Goal: Find specific page/section: Find specific page/section

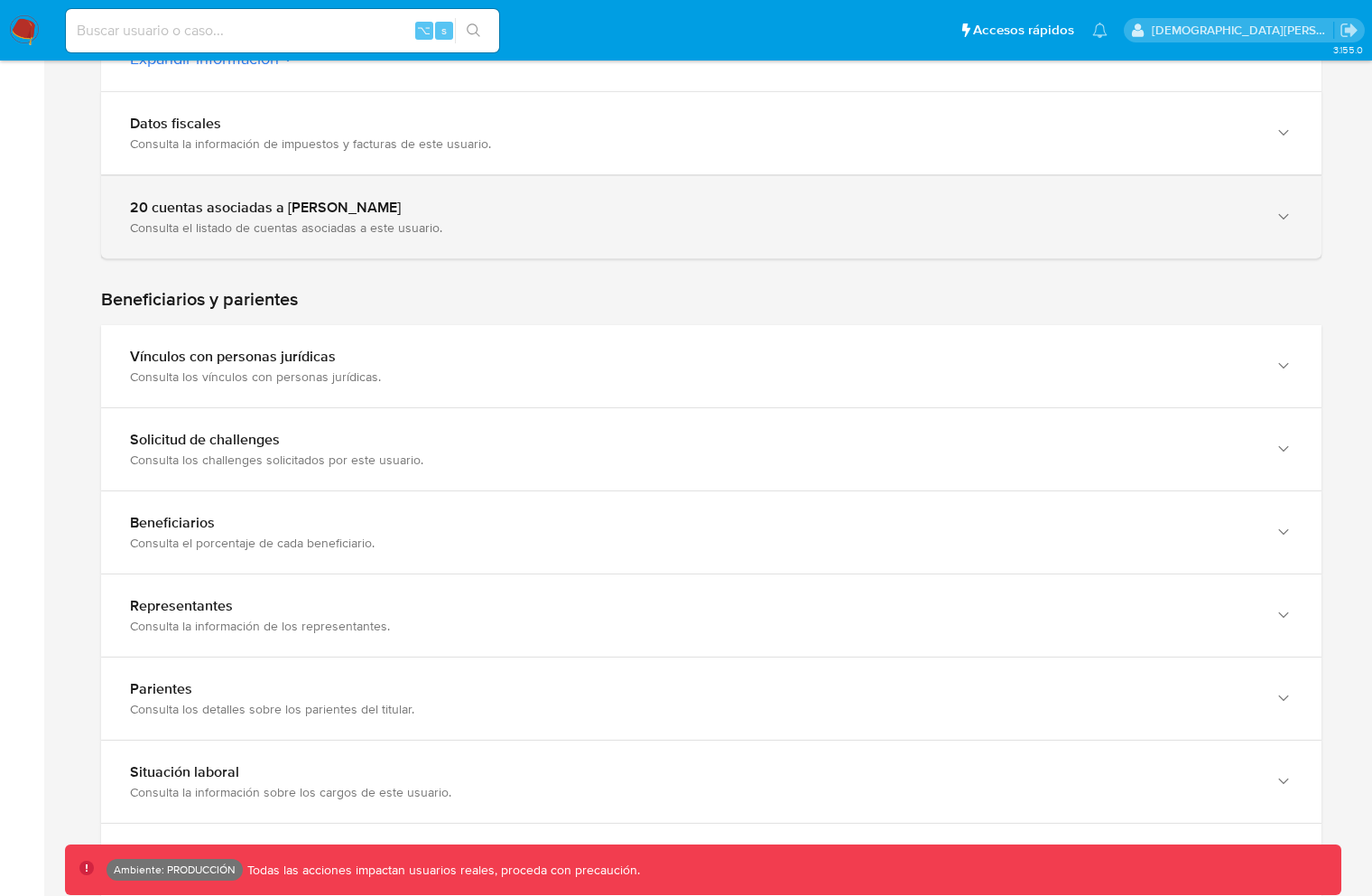
scroll to position [336, 0]
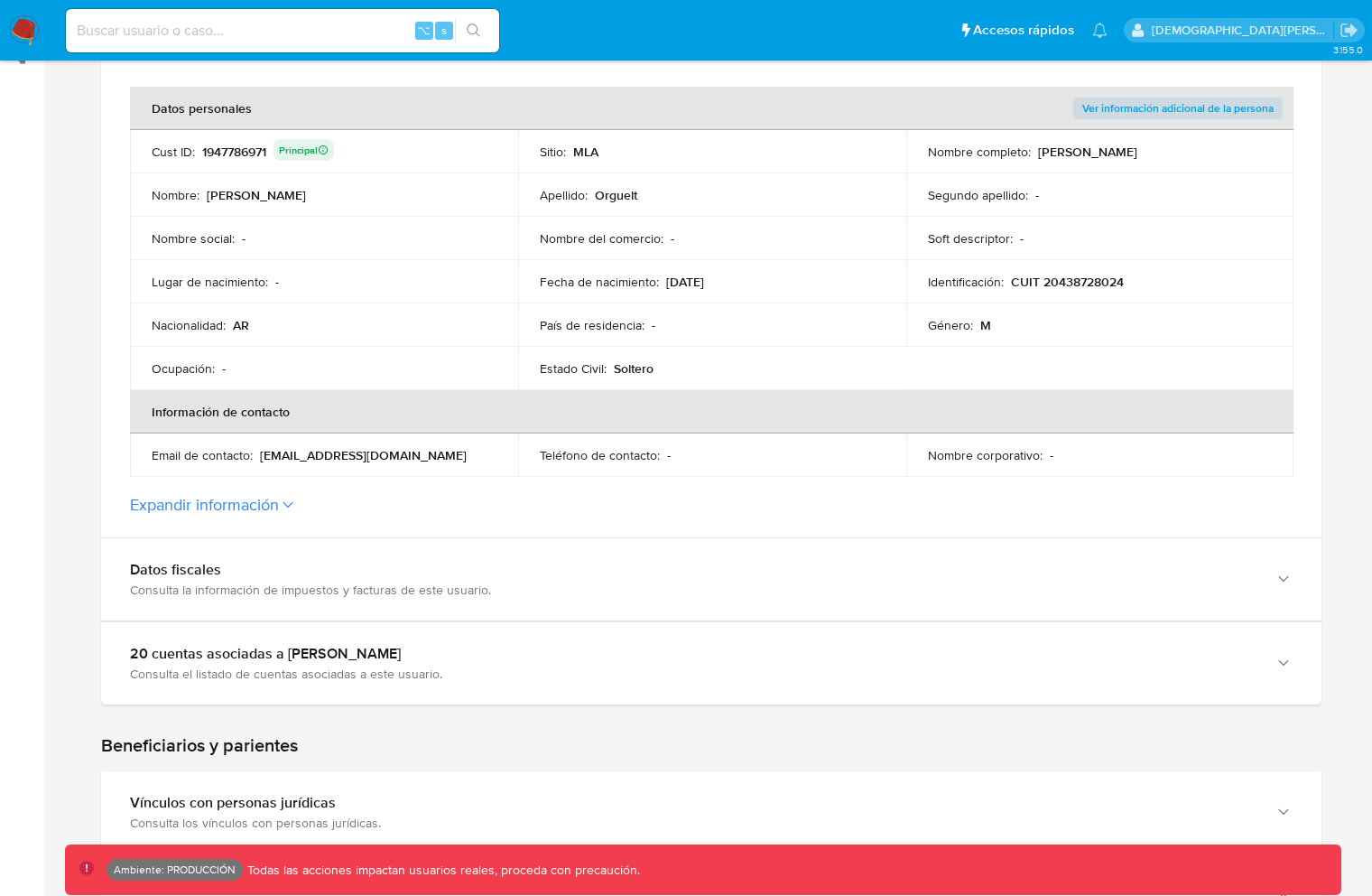
scroll to position [313, 0]
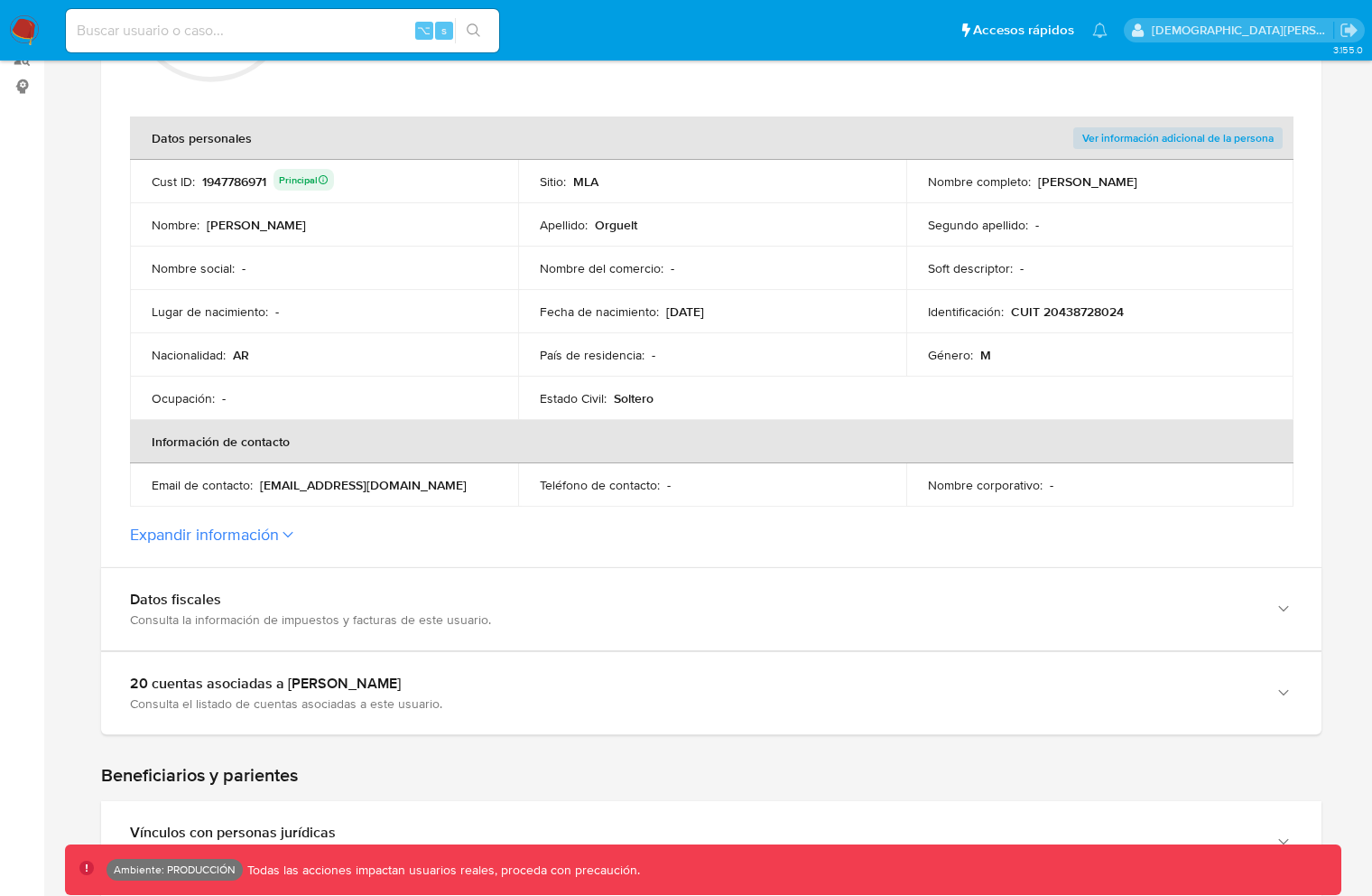
click at [228, 538] on button "Expandir información" at bounding box center [205, 535] width 149 height 20
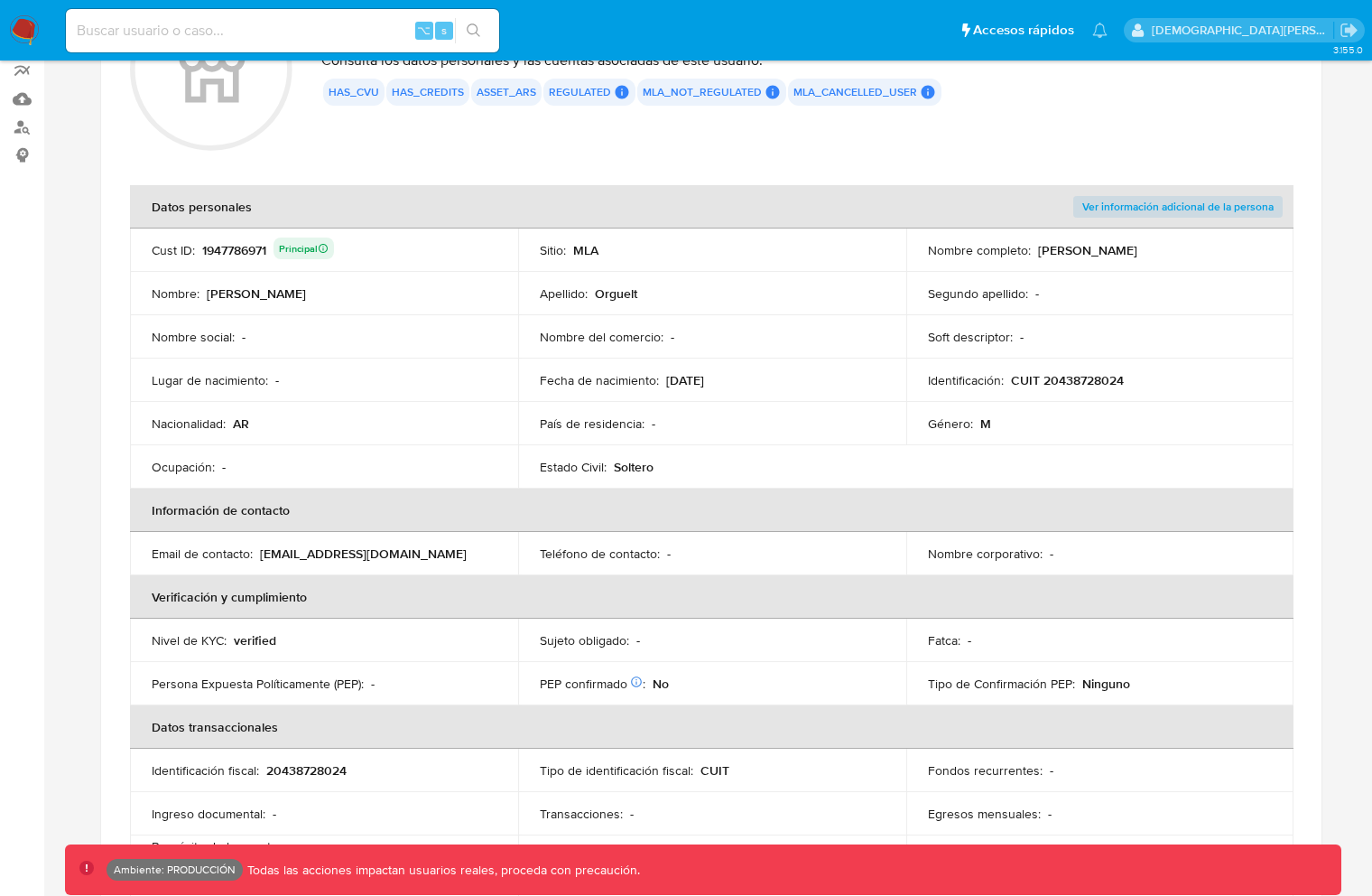
scroll to position [0, 0]
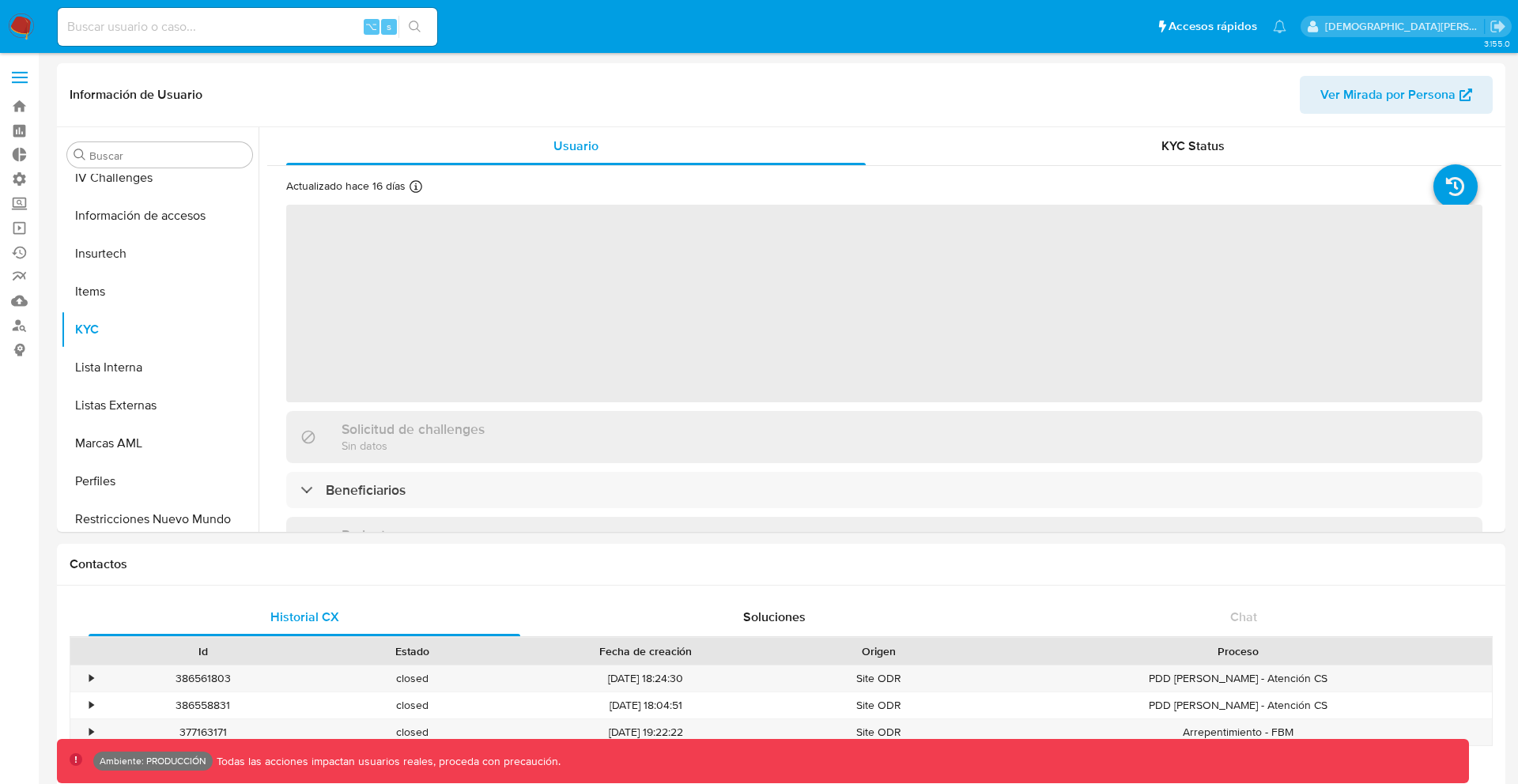
scroll to position [668, 0]
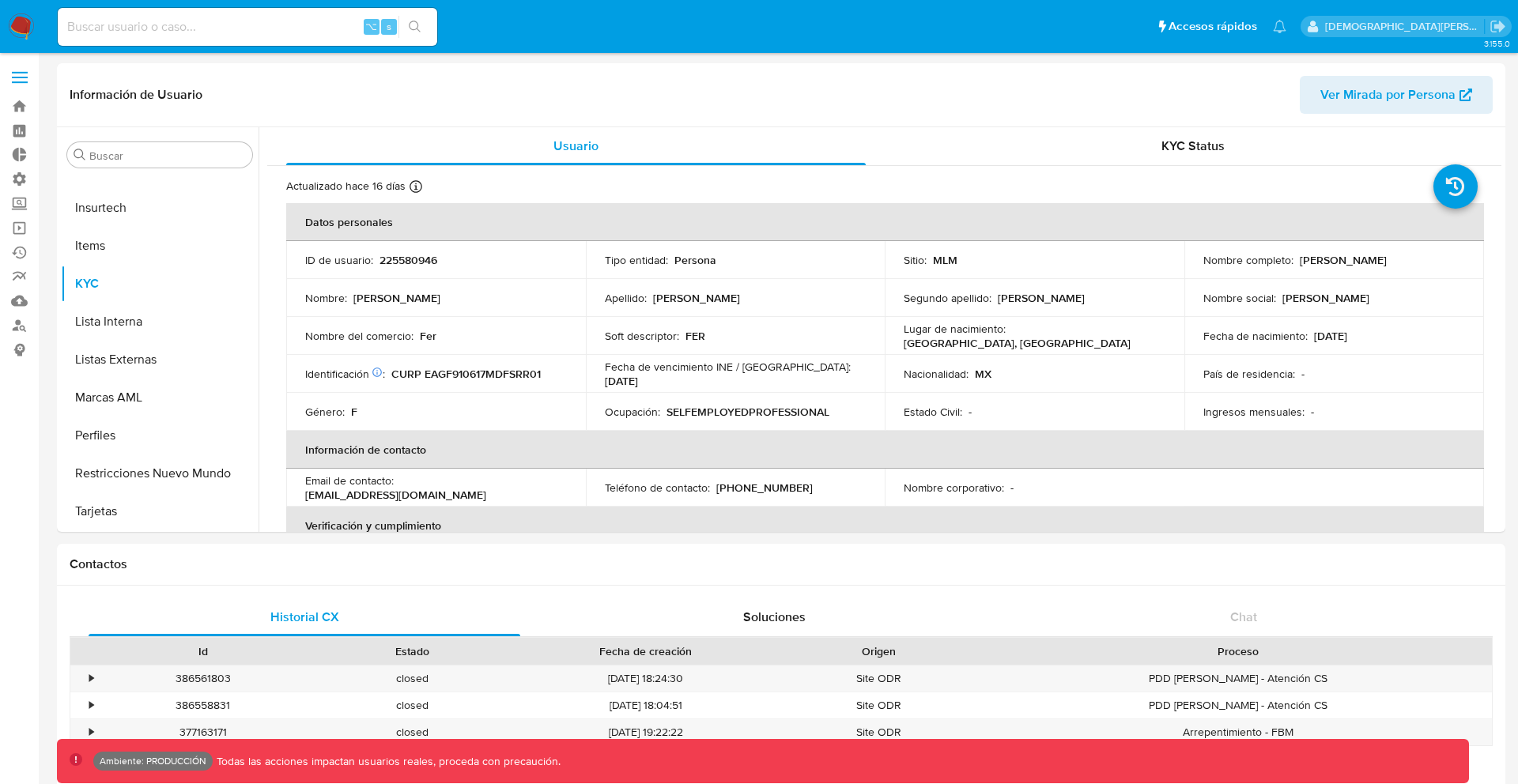
select select "10"
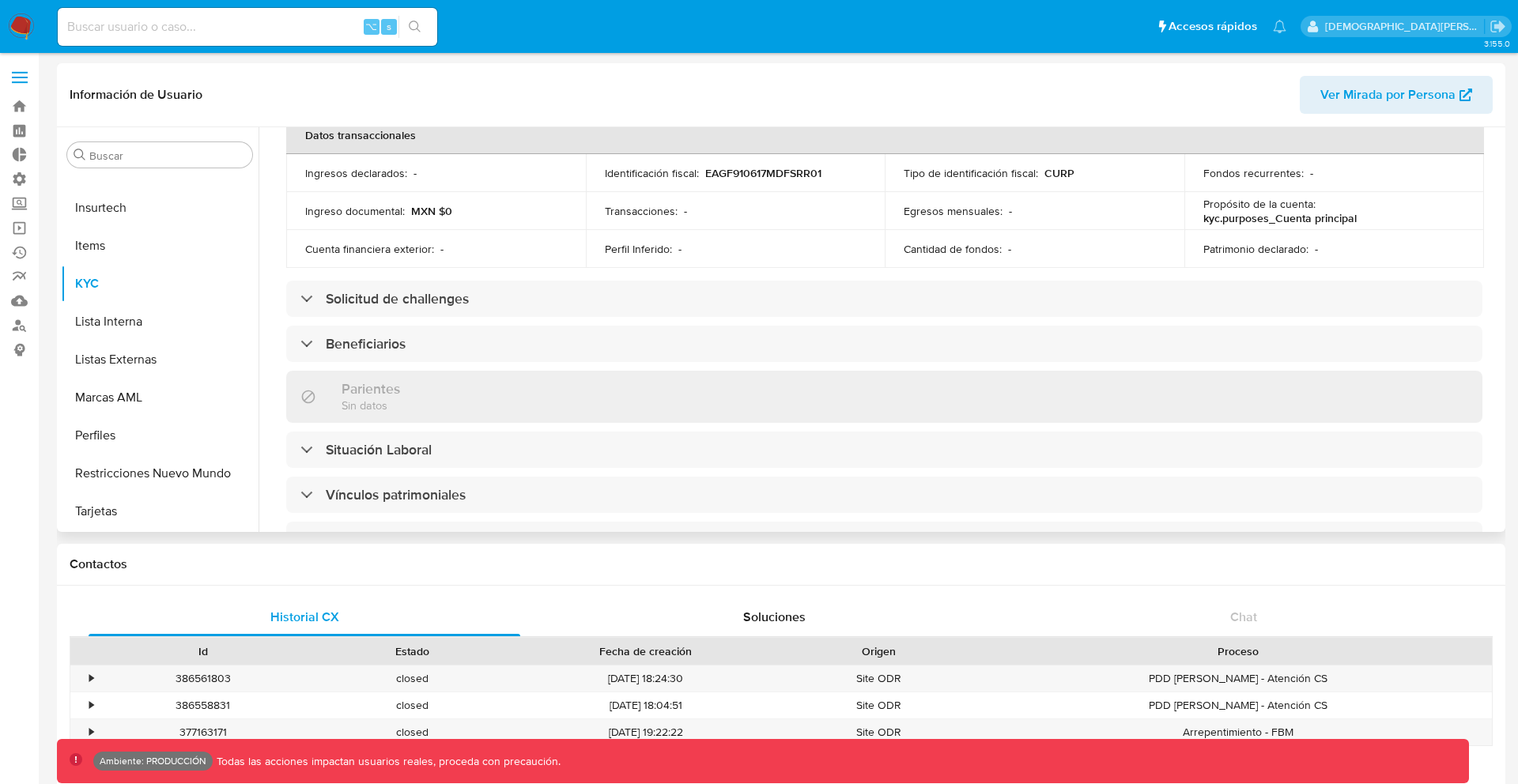
scroll to position [0, 0]
